Goal: Find specific page/section: Find specific page/section

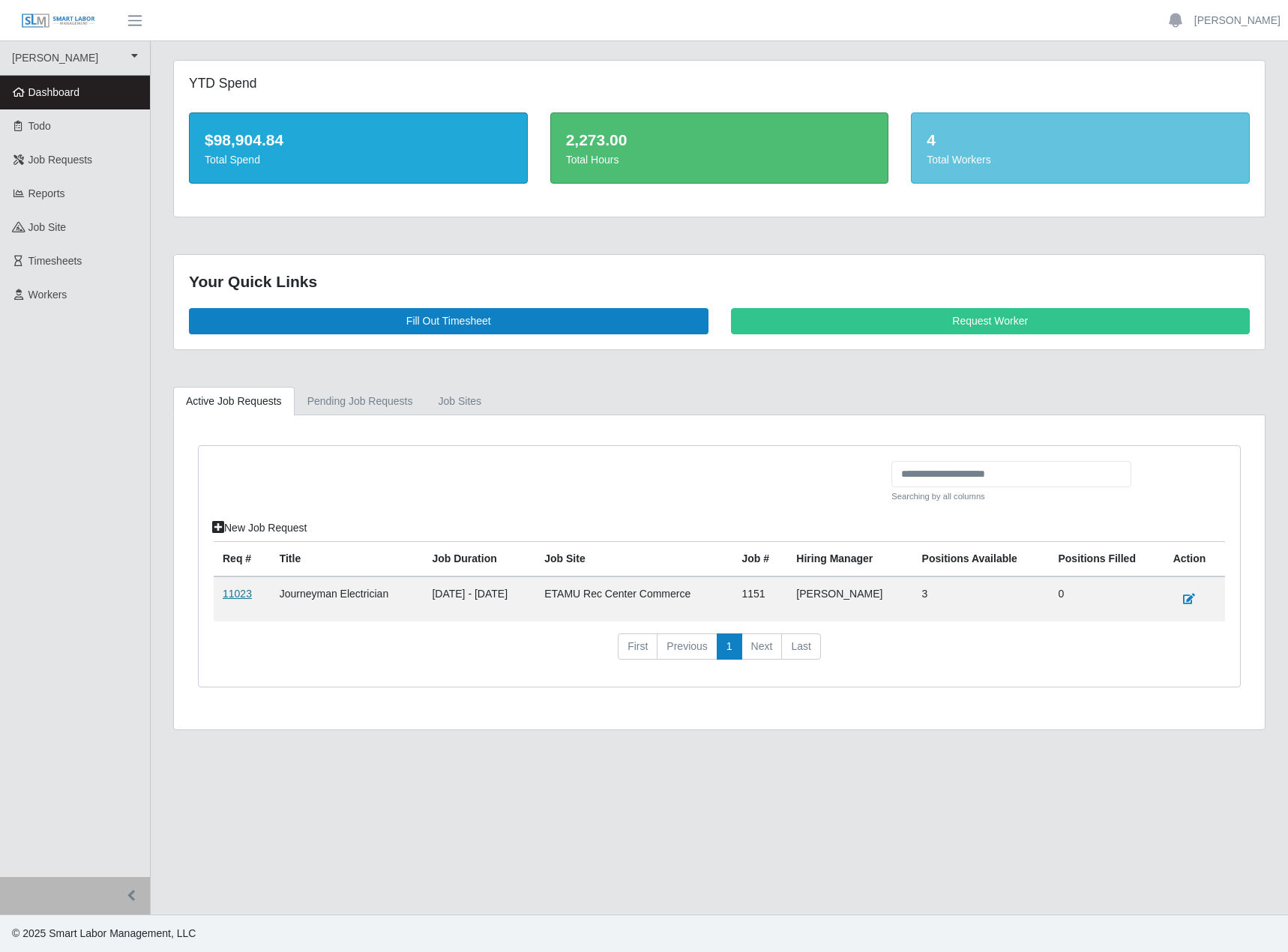
click at [241, 600] on link "11023" at bounding box center [237, 594] width 29 height 12
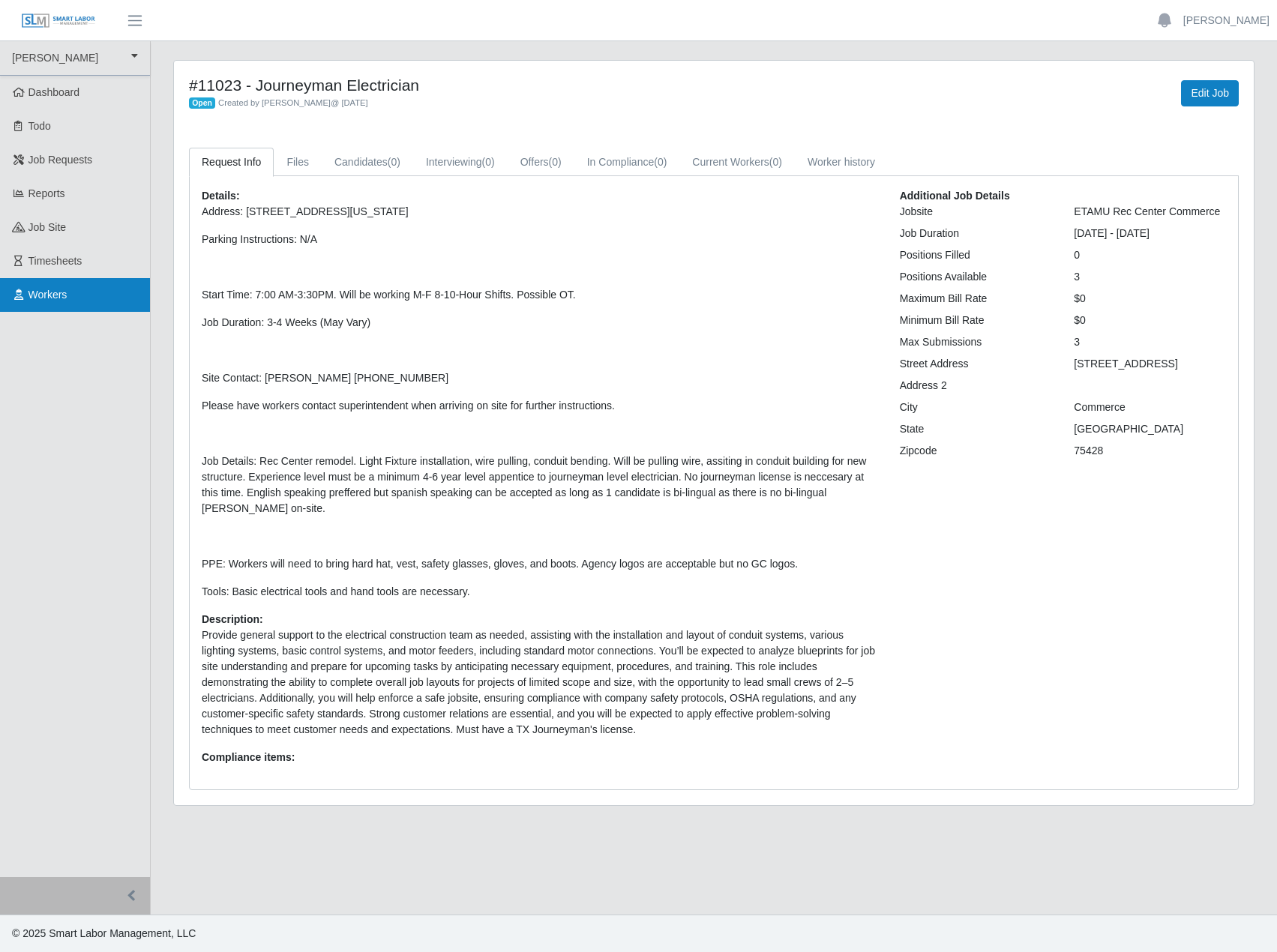
click at [66, 312] on link "Workers" at bounding box center [75, 295] width 150 height 34
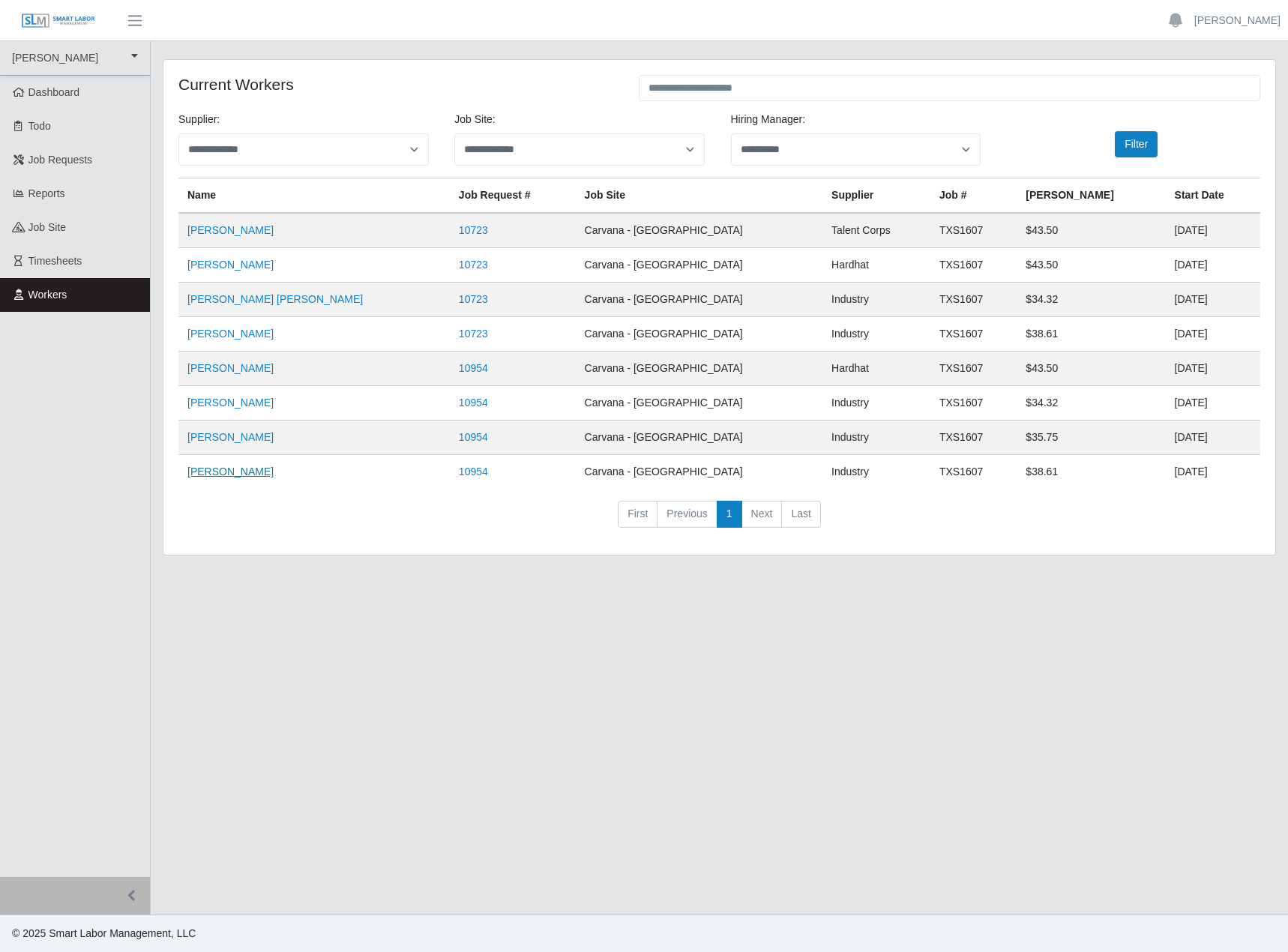
click at [231, 477] on link "[PERSON_NAME]" at bounding box center [231, 471] width 86 height 12
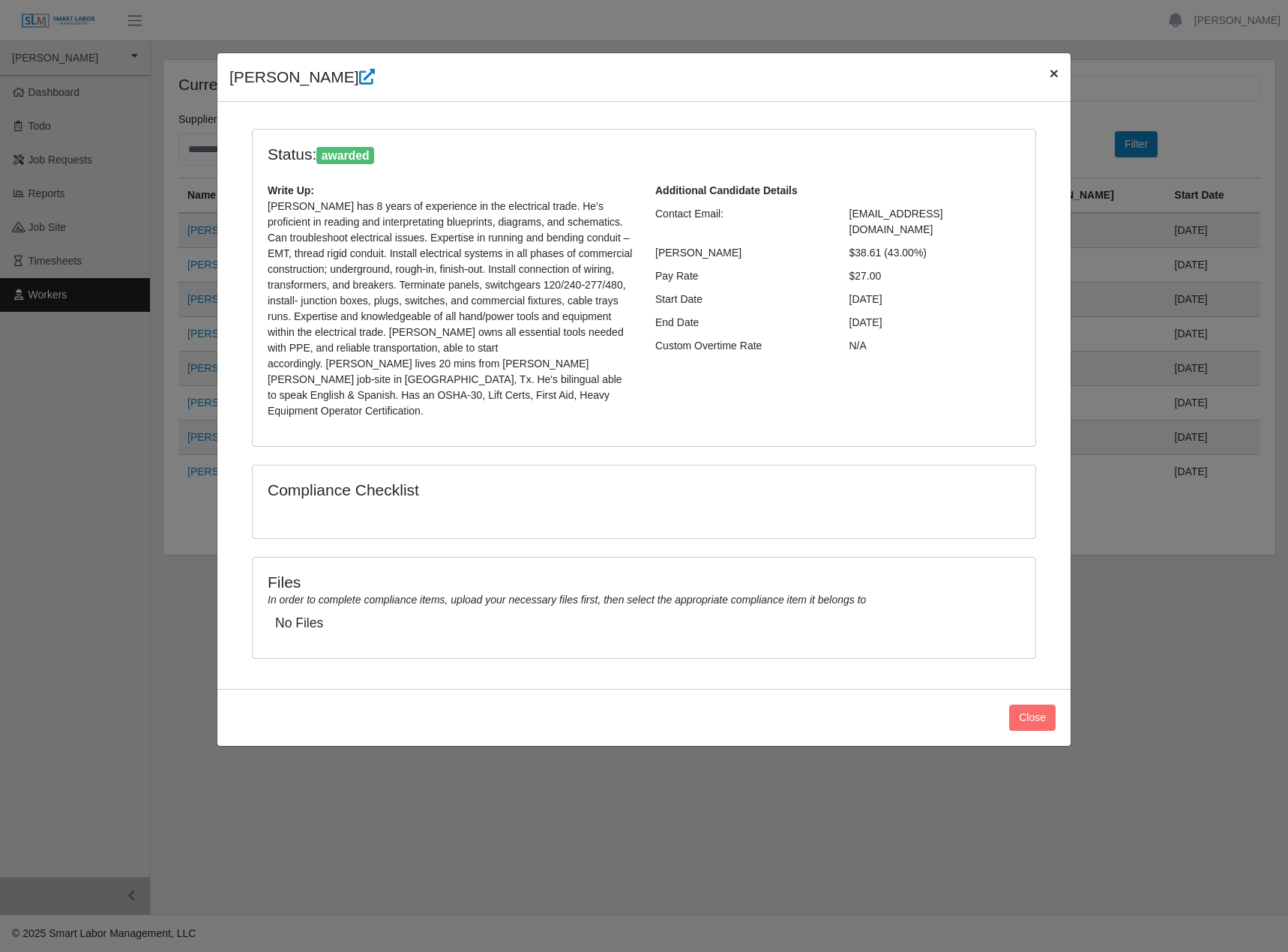
click at [1049, 76] on span "×" at bounding box center [1054, 73] width 9 height 17
